Goal: Task Accomplishment & Management: Complete application form

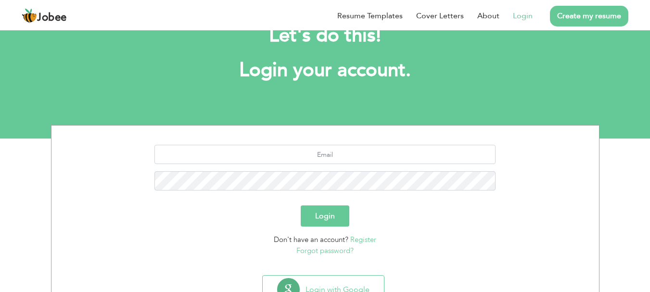
scroll to position [73, 0]
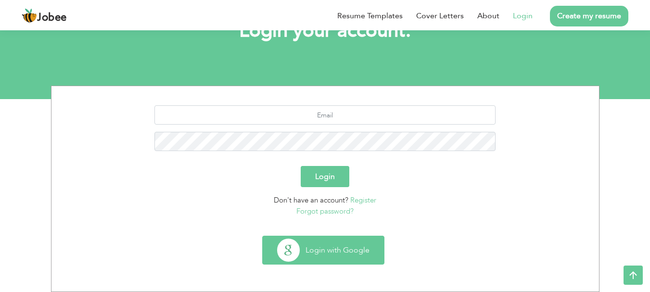
click at [309, 263] on button "Login with Google" at bounding box center [323, 250] width 121 height 28
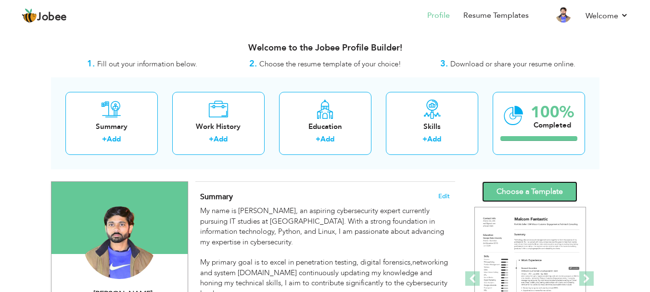
click at [515, 196] on link "Choose a Template" at bounding box center [529, 191] width 95 height 21
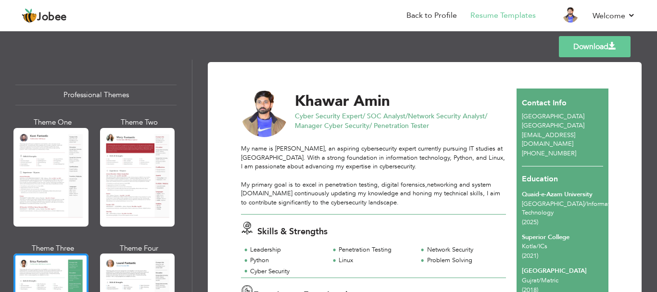
click at [569, 50] on link "Download" at bounding box center [595, 46] width 72 height 21
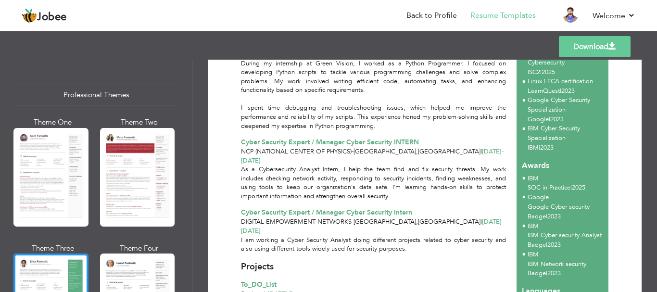
scroll to position [222, 0]
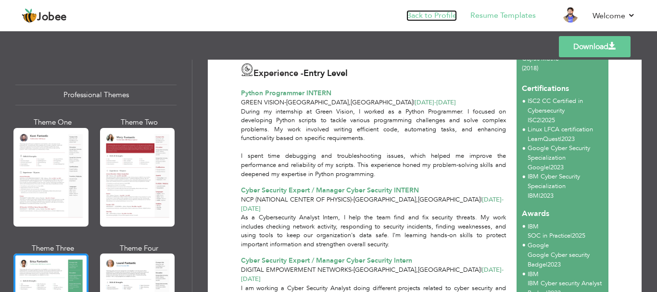
click at [438, 19] on link "Back to Profile" at bounding box center [431, 15] width 50 height 11
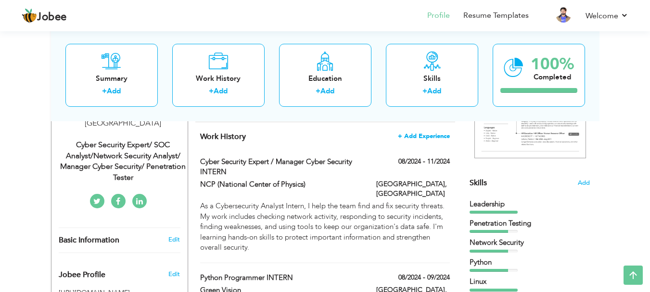
click at [419, 133] on span "+ Add Experience" at bounding box center [424, 136] width 52 height 7
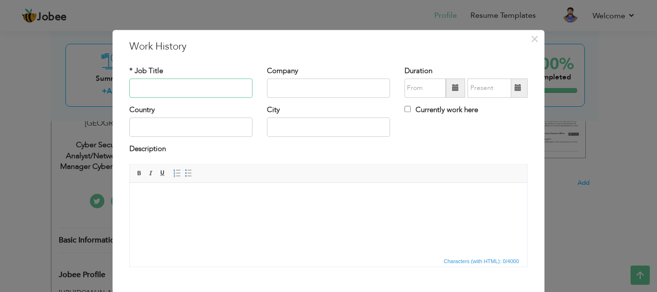
click at [221, 88] on input "text" at bounding box center [190, 87] width 123 height 19
type input "Cyber Security Analyst"
click at [279, 86] on input "text" at bounding box center [328, 87] width 123 height 19
type input "W"
type input "Rawat IT Solutions"
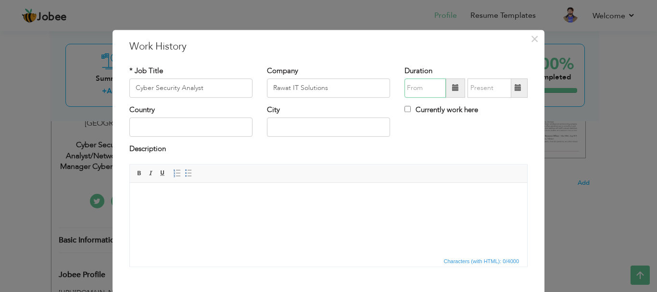
type input "08/2025"
click at [423, 86] on input "08/2025" at bounding box center [424, 87] width 41 height 19
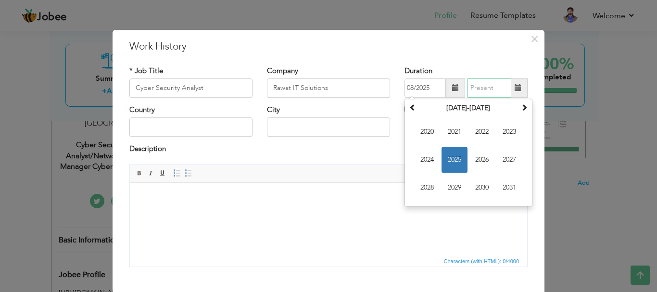
type input "08/2025"
click at [486, 92] on input "08/2025" at bounding box center [489, 87] width 44 height 19
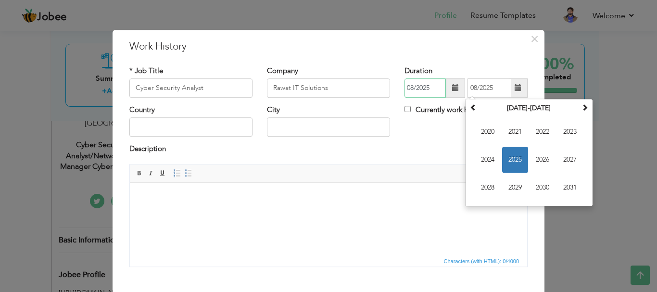
click at [408, 87] on input "08/2025" at bounding box center [424, 87] width 41 height 19
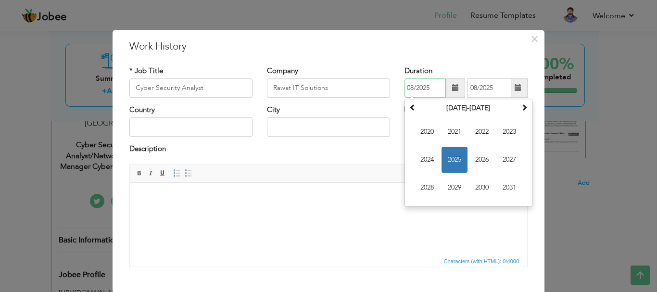
click at [410, 85] on input "08/2025" at bounding box center [424, 87] width 41 height 19
click at [384, 129] on input "text" at bounding box center [328, 127] width 123 height 19
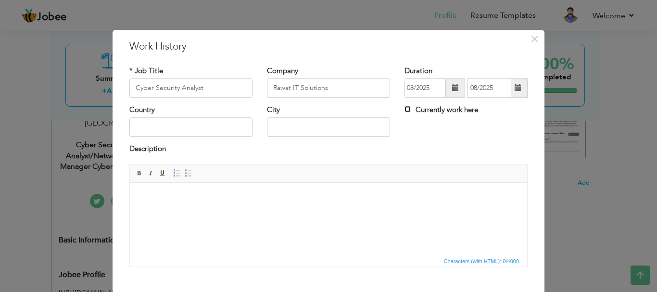
click at [405, 108] on input "Currently work here" at bounding box center [407, 109] width 6 height 6
checkbox input "true"
click at [429, 88] on input "08/2025" at bounding box center [424, 87] width 41 height 19
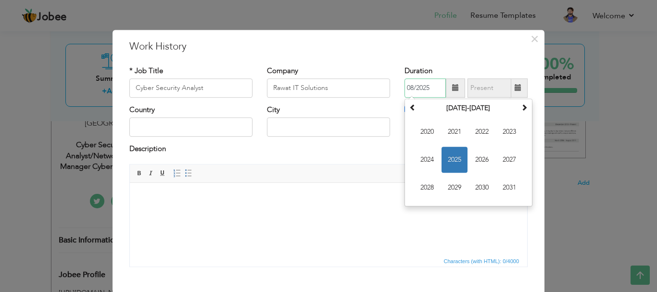
click at [444, 155] on span "2025" at bounding box center [455, 160] width 26 height 26
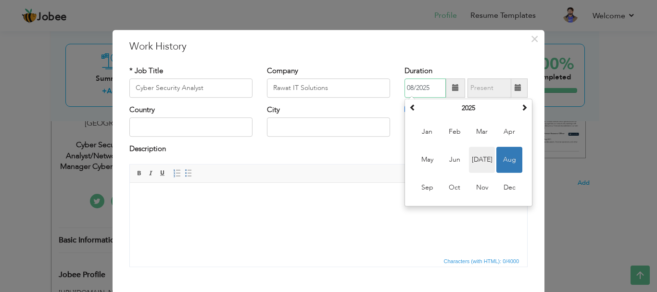
click at [475, 168] on span "Jul" at bounding box center [482, 160] width 26 height 26
type input "07/2025"
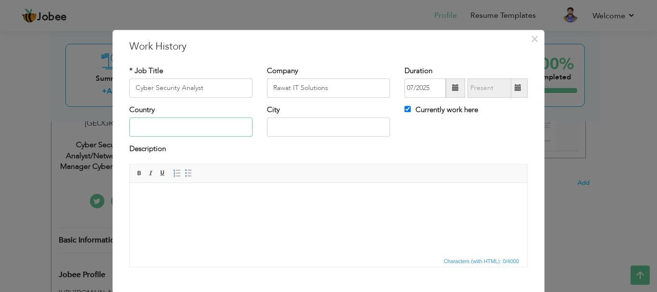
click at [189, 129] on input "text" at bounding box center [190, 127] width 123 height 19
type input "[GEOGRAPHIC_DATA]"
click at [283, 133] on input "text" at bounding box center [328, 127] width 123 height 19
type input "I"
click at [252, 212] on html at bounding box center [328, 196] width 397 height 29
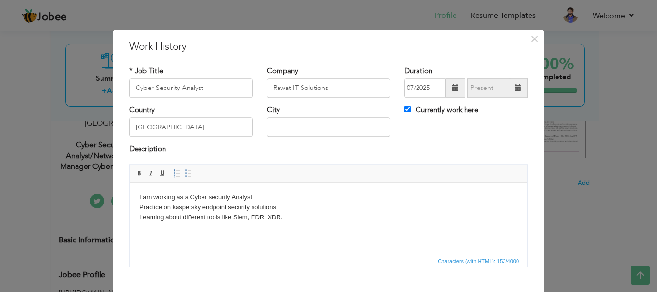
click at [301, 214] on body "I am working as a Cyber security Analyst. Practice on kaspersky endpoint securi…" at bounding box center [328, 207] width 378 height 30
click at [298, 217] on body "I am working as a Cyber security Analyst. Practice on kaspersky endpoint securi…" at bounding box center [328, 207] width 378 height 30
click at [290, 128] on input "text" at bounding box center [328, 127] width 123 height 19
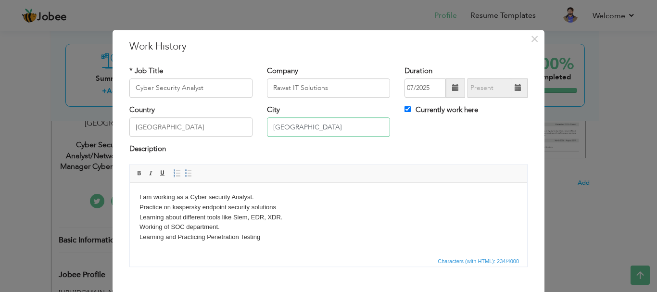
click at [270, 127] on input "islamabad" at bounding box center [328, 127] width 123 height 19
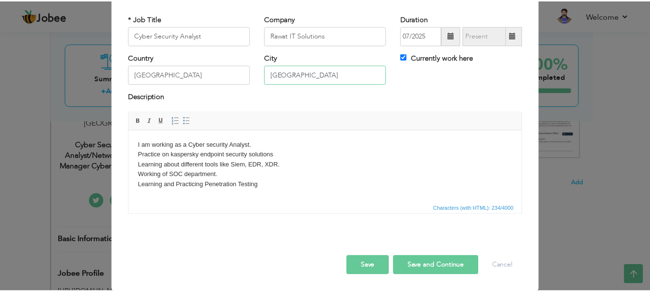
scroll to position [53, 0]
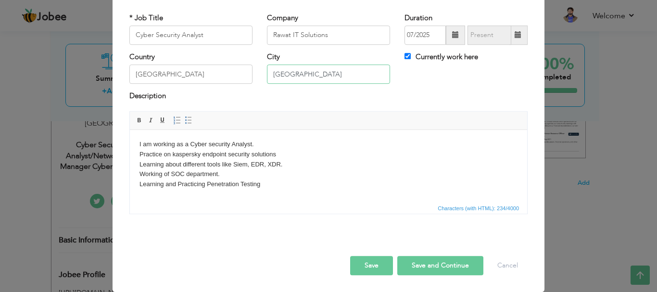
type input "[GEOGRAPHIC_DATA]"
click at [369, 265] on button "Save" at bounding box center [371, 265] width 43 height 19
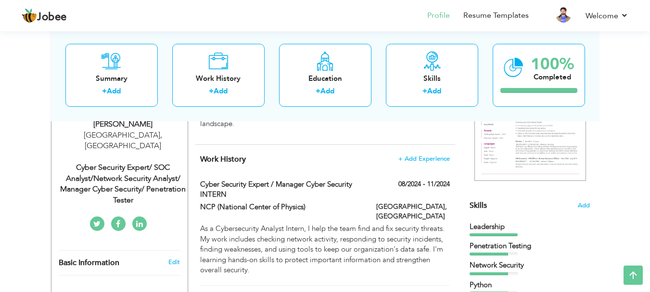
scroll to position [0, 0]
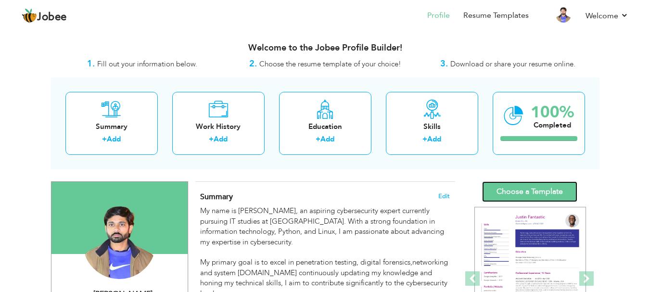
click at [519, 195] on link "Choose a Template" at bounding box center [529, 191] width 95 height 21
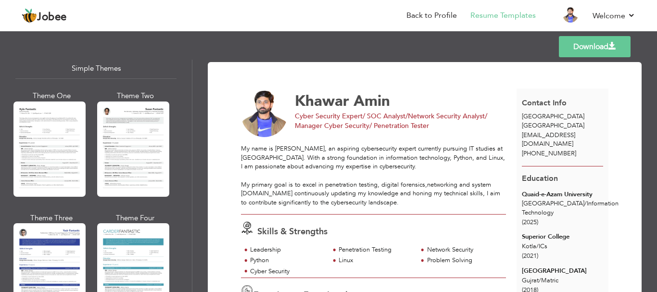
scroll to position [1680, 0]
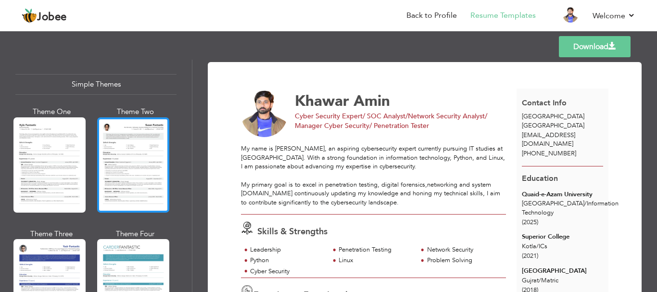
click at [126, 168] on div at bounding box center [133, 164] width 72 height 95
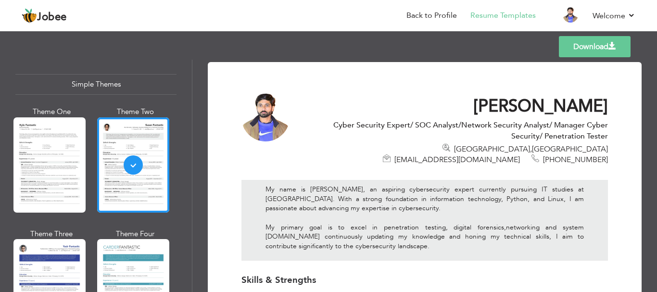
click at [571, 48] on link "Download" at bounding box center [595, 46] width 72 height 21
click at [576, 48] on link "Download" at bounding box center [595, 46] width 72 height 21
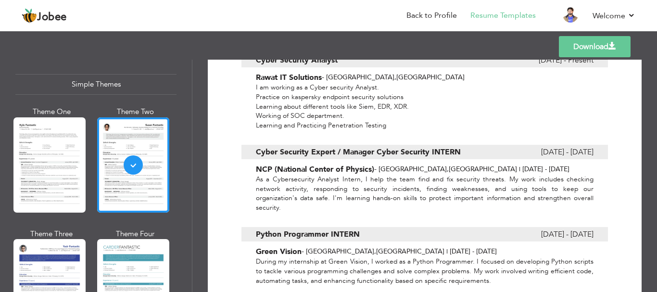
scroll to position [337, 0]
